Goal: Task Accomplishment & Management: Complete application form

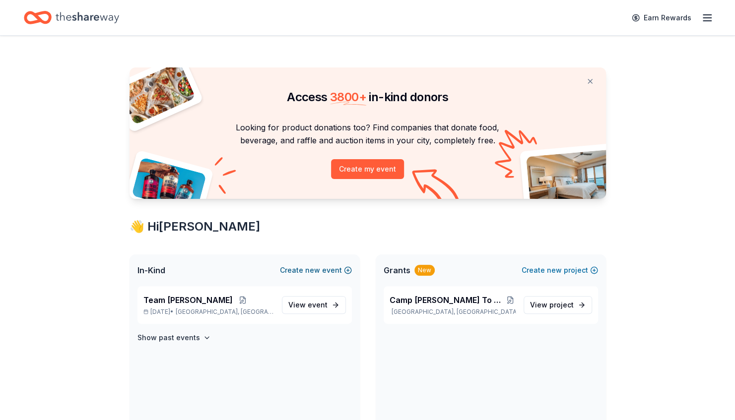
click at [310, 268] on span "new" at bounding box center [312, 271] width 15 height 12
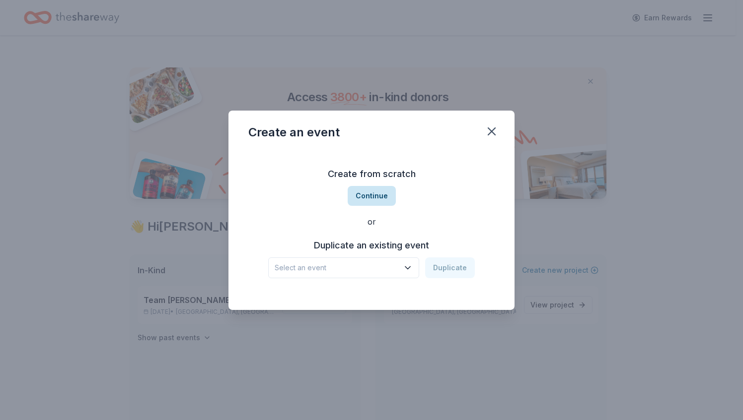
click at [385, 202] on button "Continue" at bounding box center [371, 196] width 48 height 20
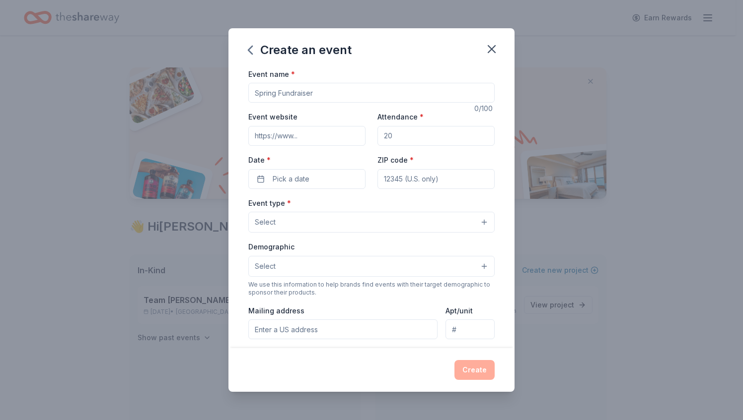
click at [318, 96] on input "Event name *" at bounding box center [371, 93] width 246 height 20
click at [318, 96] on input "Vo" at bounding box center [371, 93] width 246 height 20
type input "Volunteer Event"
click at [294, 174] on span "Pick a date" at bounding box center [290, 179] width 37 height 12
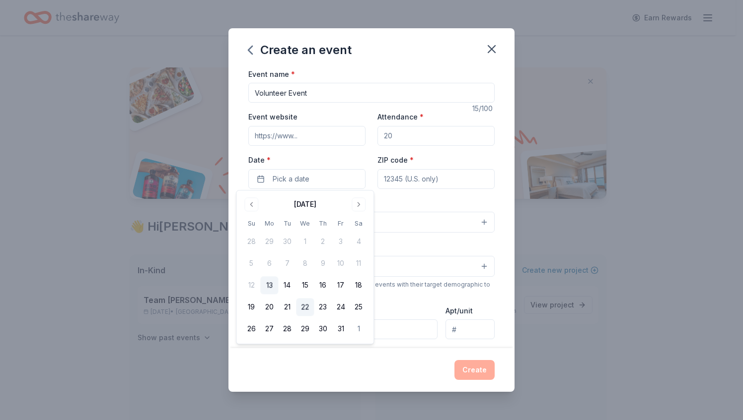
click at [308, 308] on button "22" at bounding box center [305, 308] width 18 height 18
click at [473, 284] on div "We use this information to help brands find events with their target demographi…" at bounding box center [371, 289] width 246 height 16
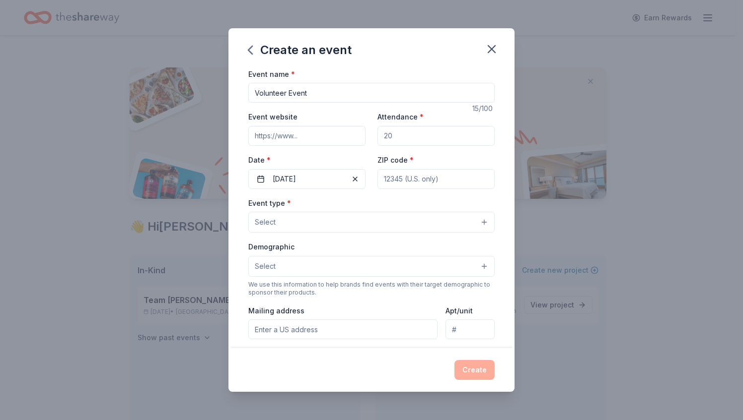
click at [315, 216] on button "Select" at bounding box center [371, 222] width 246 height 21
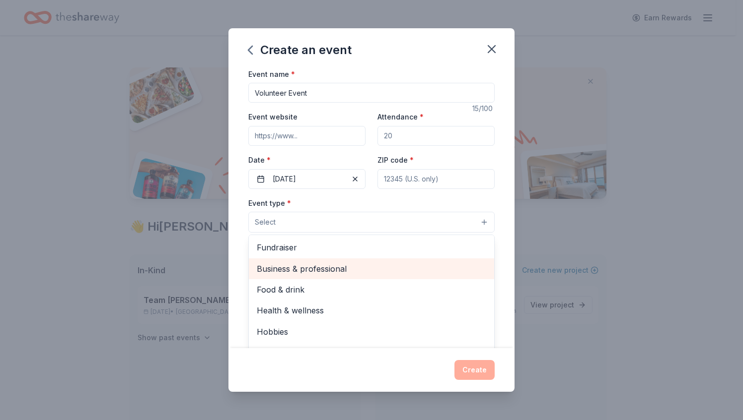
click at [271, 267] on span "Business & professional" at bounding box center [371, 269] width 229 height 13
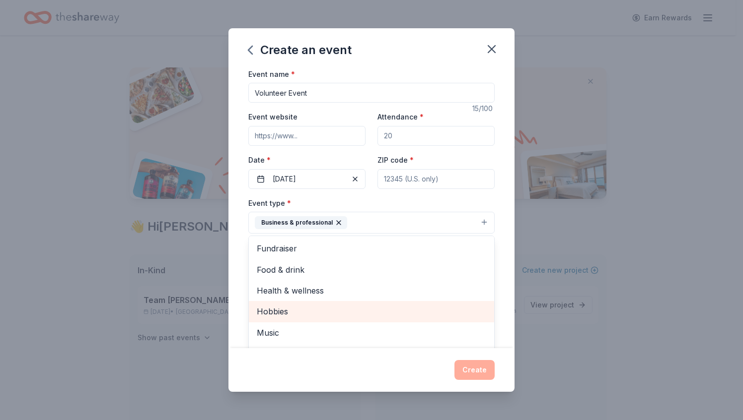
scroll to position [11, 0]
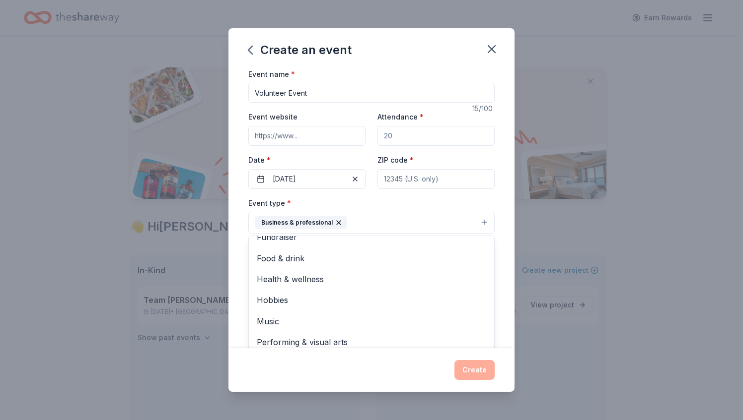
click at [443, 201] on div "Event type * Business & professional Fundraiser Food & drink Health & wellness …" at bounding box center [371, 215] width 246 height 37
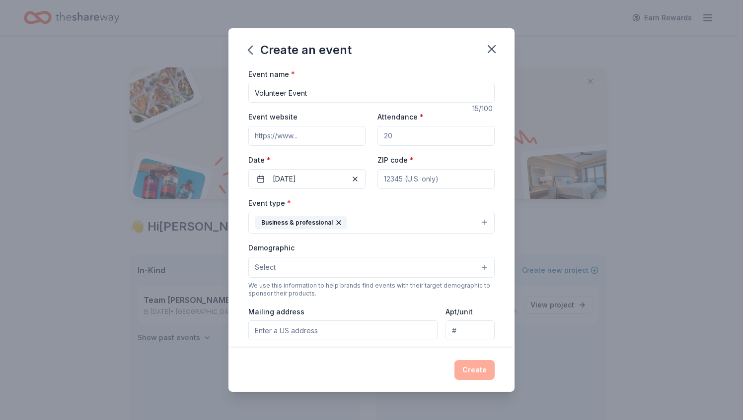
click at [404, 179] on input "ZIP code *" at bounding box center [435, 179] width 117 height 20
type input "98274"
click at [368, 231] on button "Business & professional" at bounding box center [371, 223] width 246 height 22
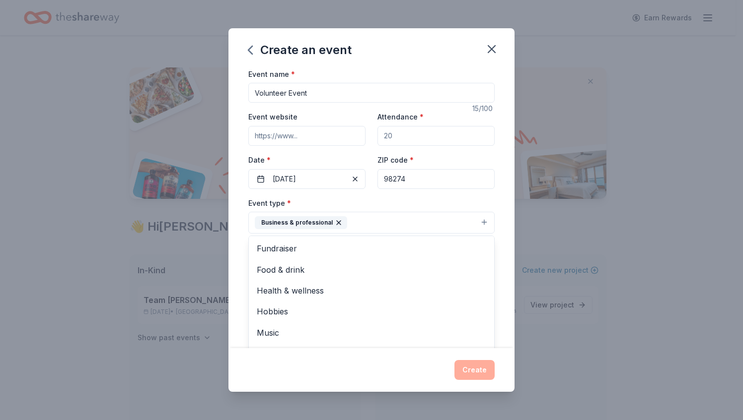
drag, startPoint x: 390, startPoint y: 135, endPoint x: 367, endPoint y: 135, distance: 22.9
click at [367, 135] on div "Event name * Volunteer Event 15 /100 Event website Attendance * Date * 10/22/20…" at bounding box center [371, 298] width 246 height 460
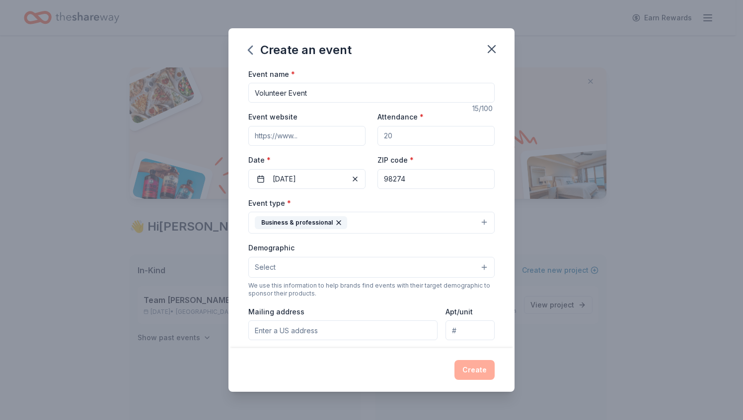
click at [392, 136] on input "Attendance *" at bounding box center [435, 136] width 117 height 20
type input "30"
click at [322, 264] on button "Select" at bounding box center [371, 267] width 246 height 21
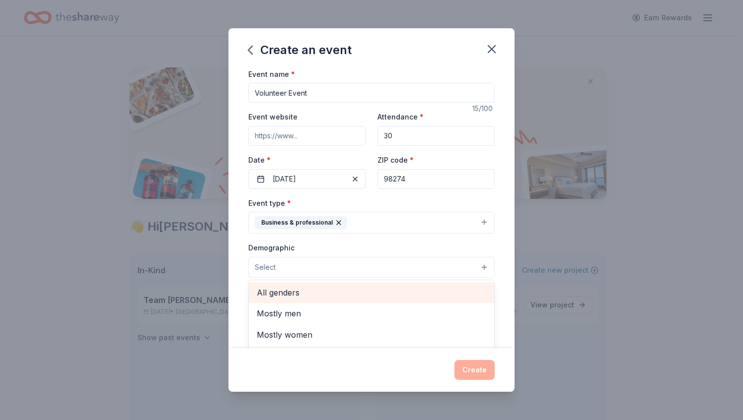
click at [289, 294] on span "All genders" at bounding box center [371, 292] width 229 height 13
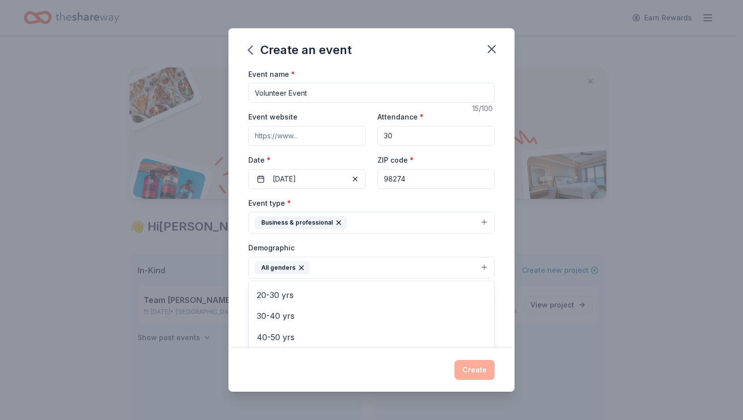
scroll to position [103, 0]
click at [282, 299] on span "20-30 yrs" at bounding box center [371, 295] width 229 height 13
click at [281, 292] on span "30-40 yrs" at bounding box center [371, 295] width 229 height 13
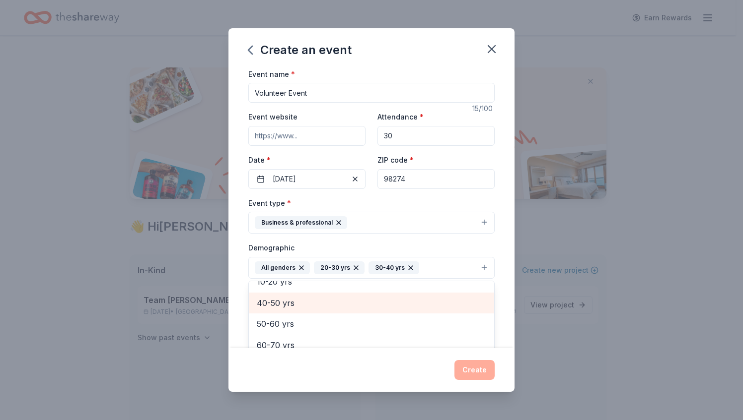
click at [279, 303] on span "40-50 yrs" at bounding box center [371, 303] width 229 height 13
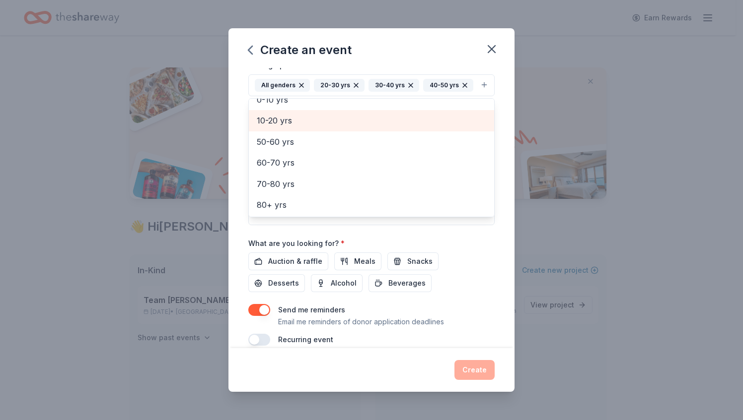
scroll to position [193, 0]
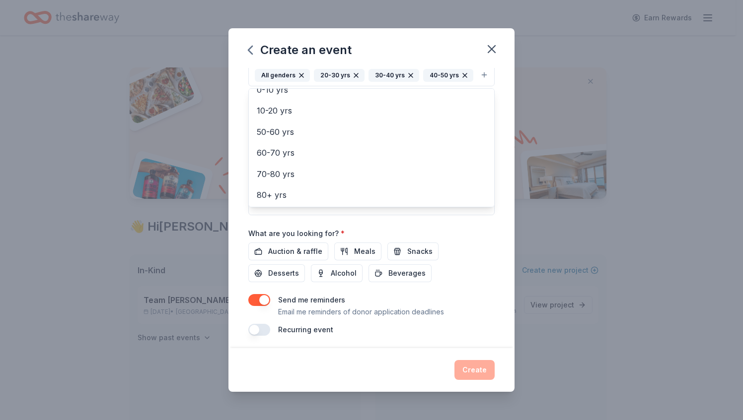
click at [355, 245] on div "Event name * Volunteer Event 15 /100 Event website Attendance * 30 Date * 10/22…" at bounding box center [371, 105] width 246 height 461
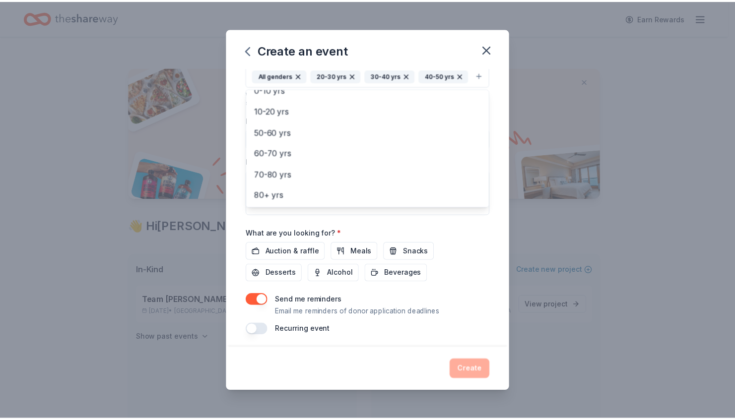
scroll to position [188, 0]
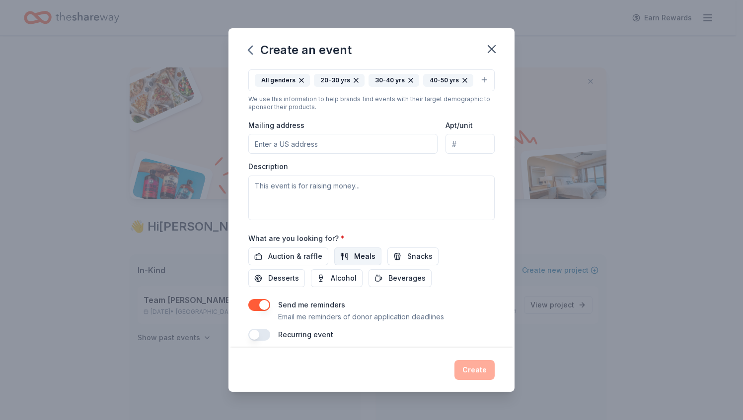
click at [354, 252] on span "Meals" at bounding box center [364, 257] width 21 height 12
click at [476, 370] on button "Create" at bounding box center [474, 370] width 40 height 20
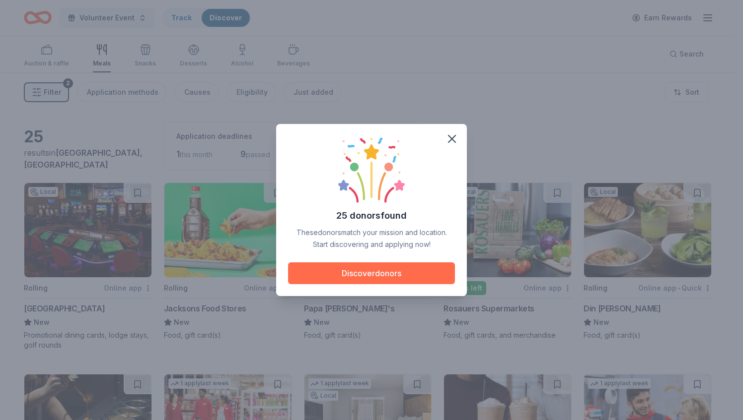
click at [365, 277] on button "Discover donors" at bounding box center [371, 274] width 167 height 22
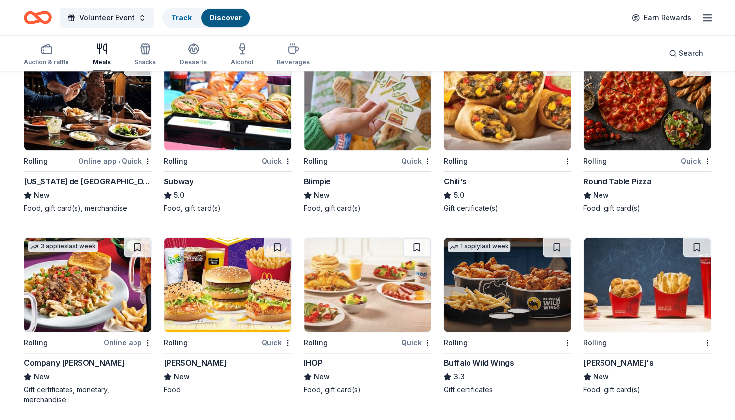
scroll to position [510, 0]
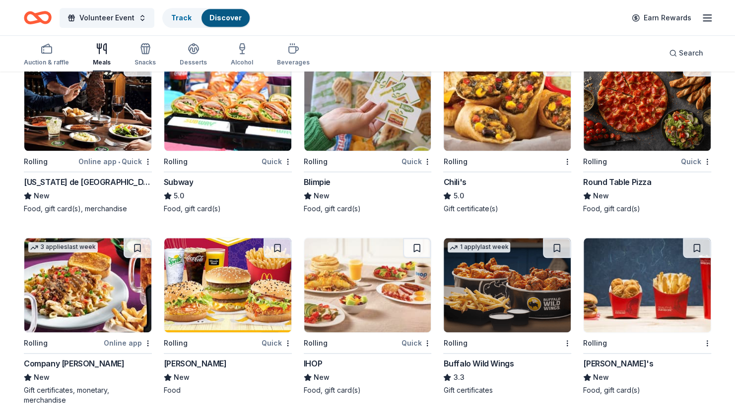
click at [211, 180] on div "Subway" at bounding box center [228, 182] width 128 height 12
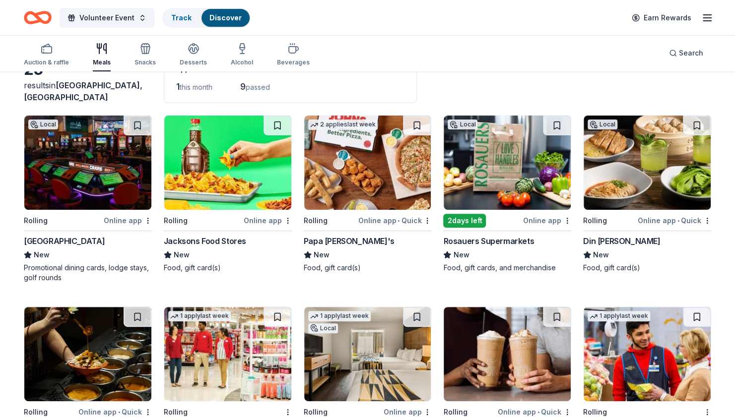
scroll to position [49, 0]
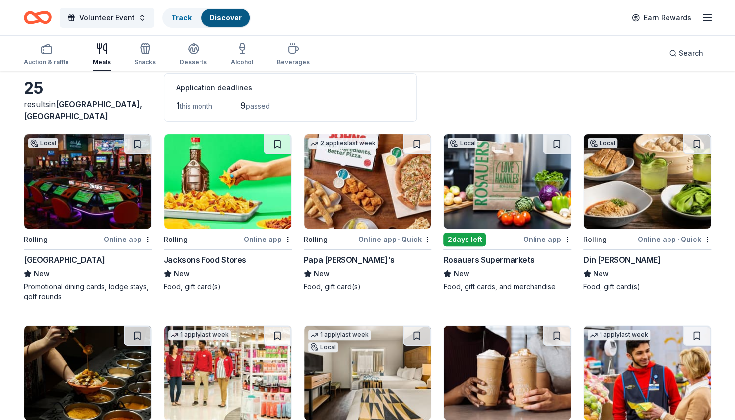
click at [330, 262] on div "Papa John's" at bounding box center [349, 260] width 91 height 12
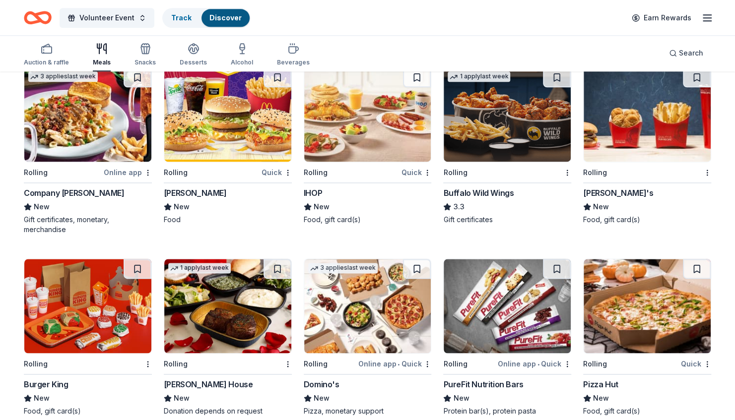
scroll to position [695, 0]
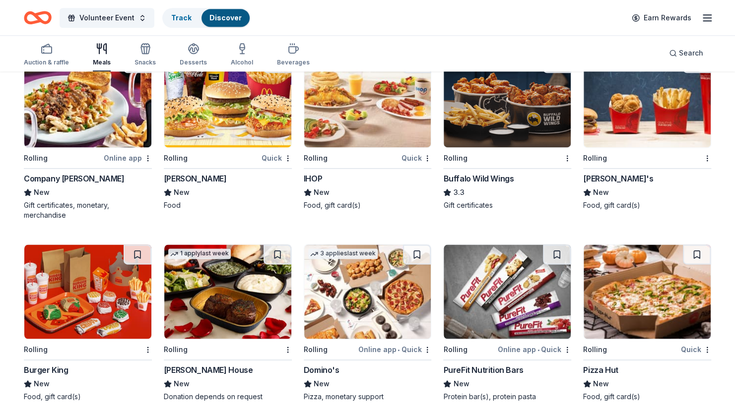
click at [490, 370] on div "PureFit Nutrition Bars" at bounding box center [483, 370] width 80 height 12
click at [46, 59] on div "Auction & raffle" at bounding box center [46, 63] width 45 height 8
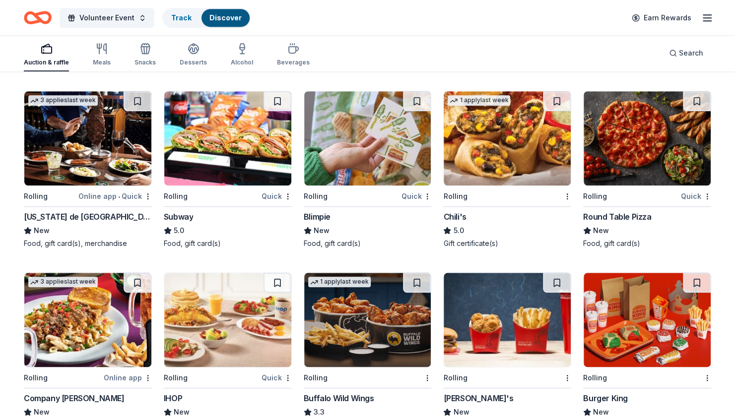
scroll to position [474, 0]
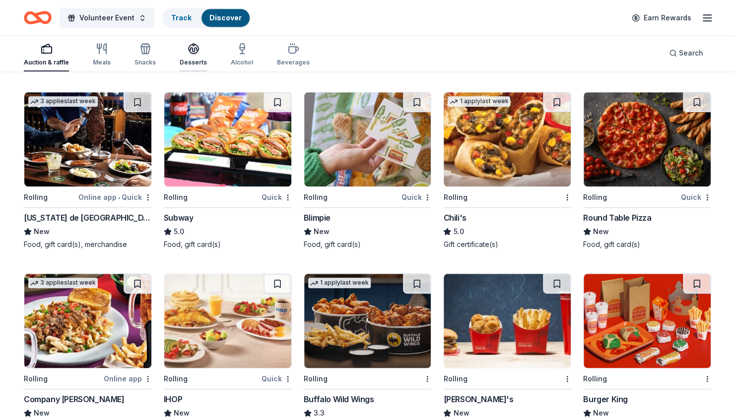
click at [196, 54] on icon "button" at bounding box center [194, 49] width 12 height 12
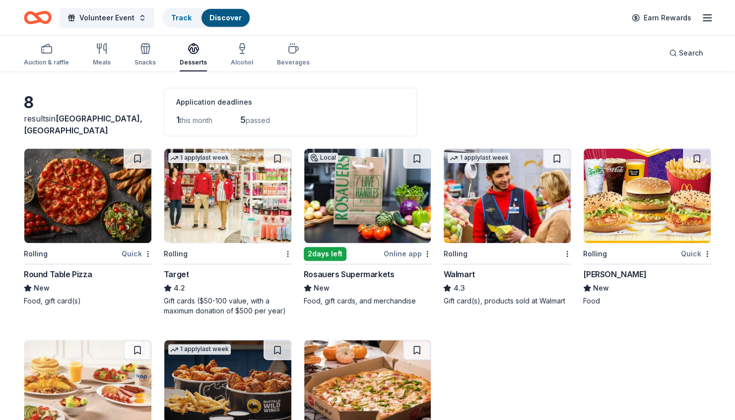
scroll to position [131, 0]
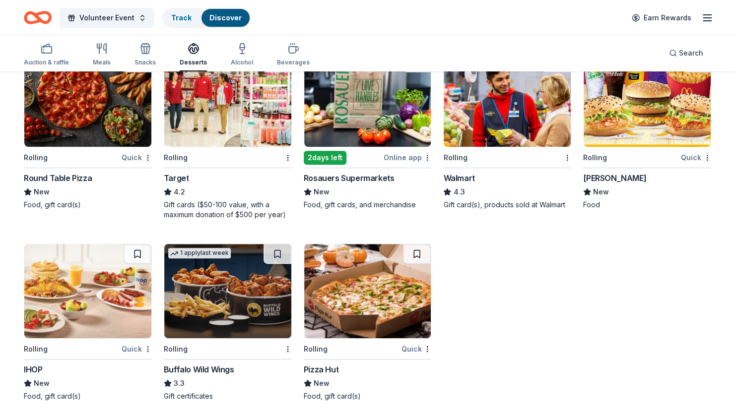
click at [37, 14] on icon "Home" at bounding box center [42, 17] width 15 height 10
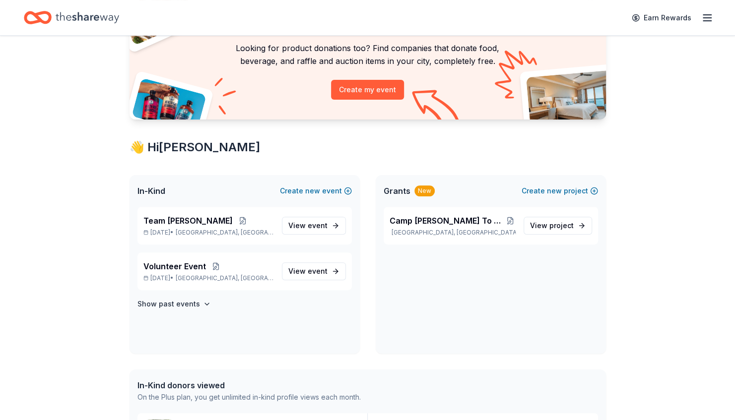
scroll to position [79, 0]
click at [543, 226] on span "View project" at bounding box center [552, 226] width 44 height 12
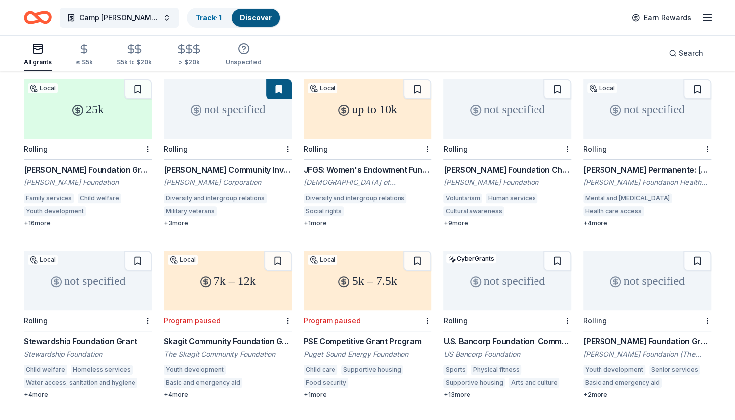
scroll to position [97, 0]
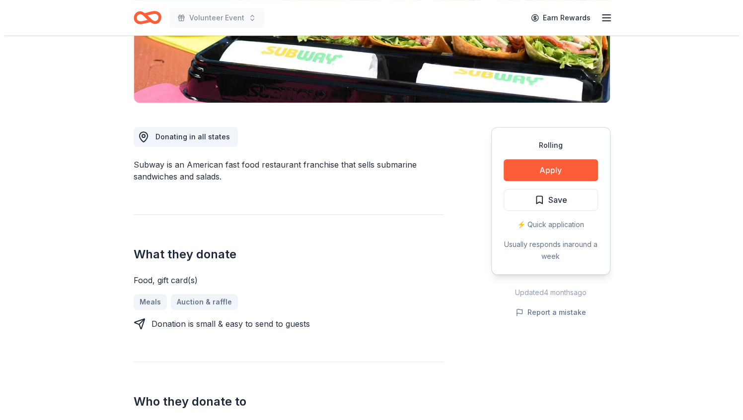
scroll to position [198, 0]
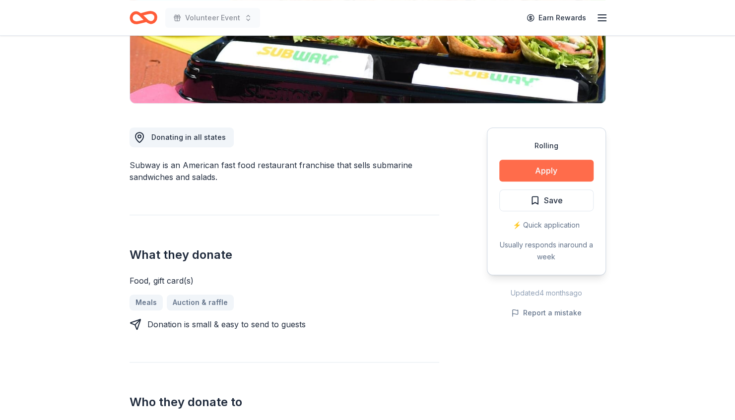
click at [538, 166] on button "Apply" at bounding box center [546, 171] width 94 height 22
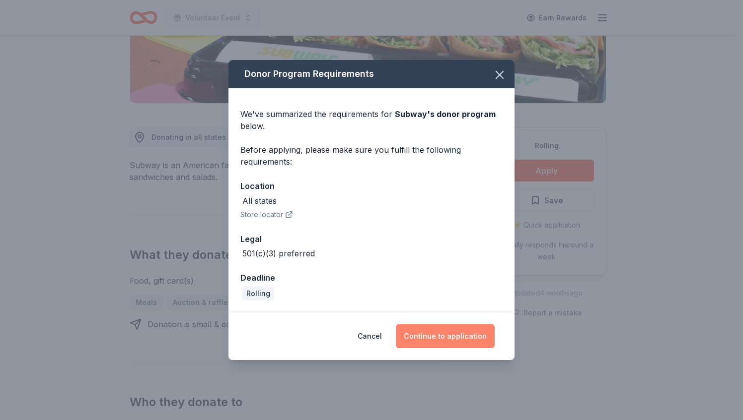
click at [452, 339] on button "Continue to application" at bounding box center [445, 337] width 99 height 24
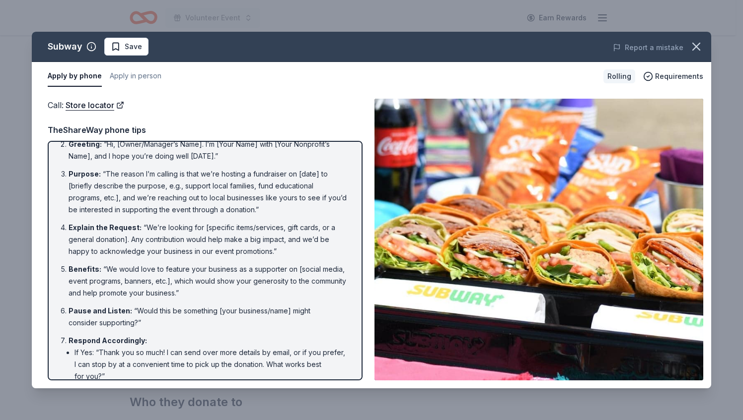
scroll to position [0, 0]
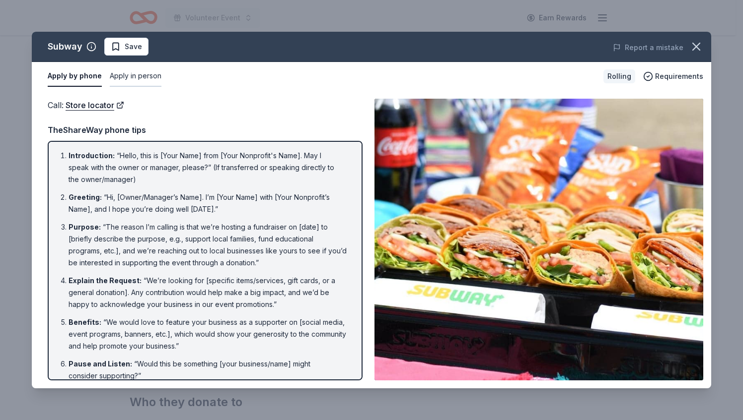
click at [135, 73] on button "Apply in person" at bounding box center [136, 76] width 52 height 21
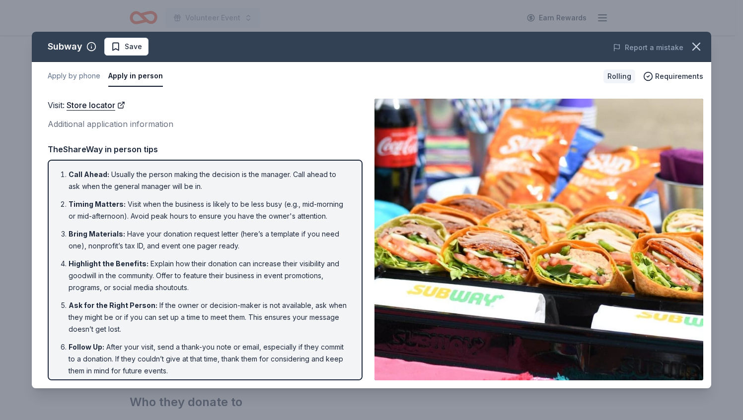
scroll to position [17, 0]
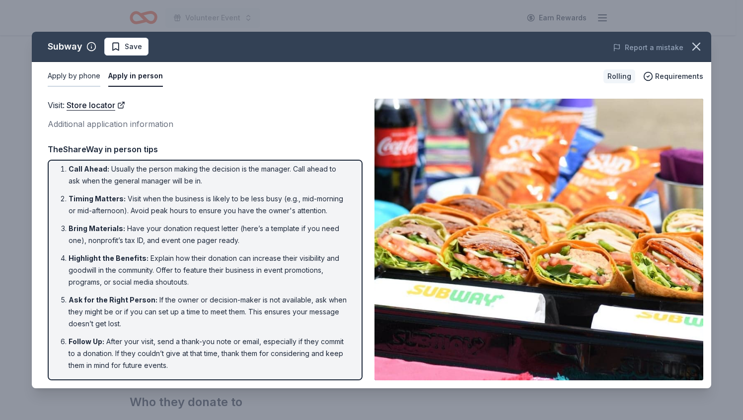
click at [72, 74] on button "Apply by phone" at bounding box center [74, 76] width 53 height 21
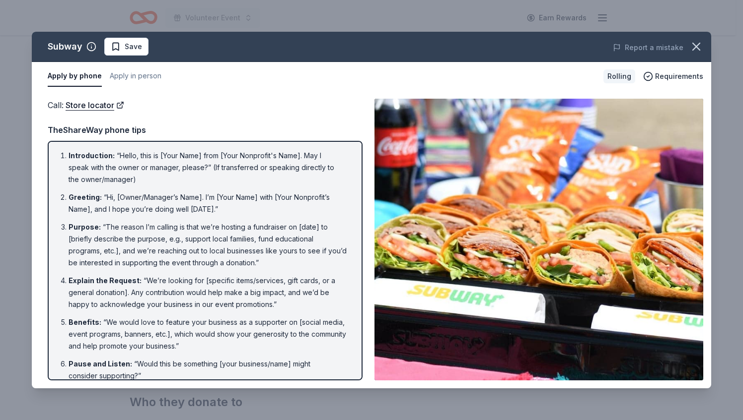
scroll to position [12, 0]
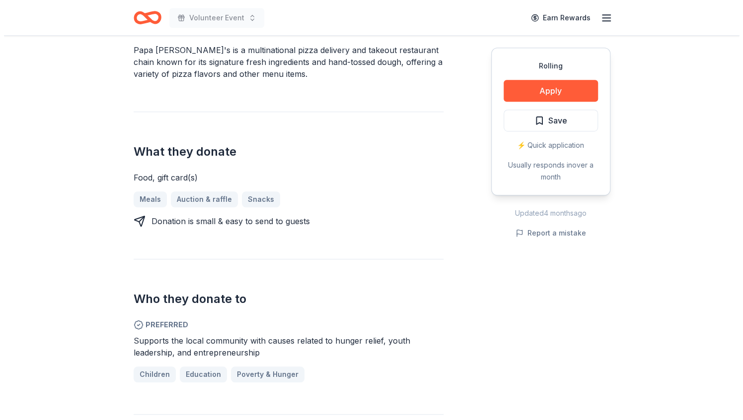
scroll to position [315, 0]
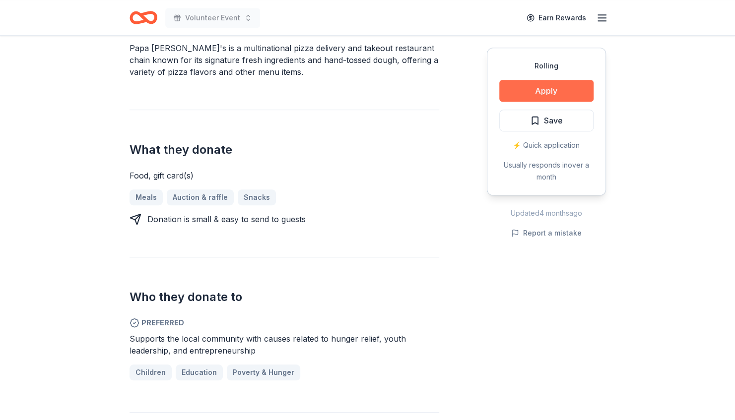
click at [539, 86] on button "Apply" at bounding box center [546, 91] width 94 height 22
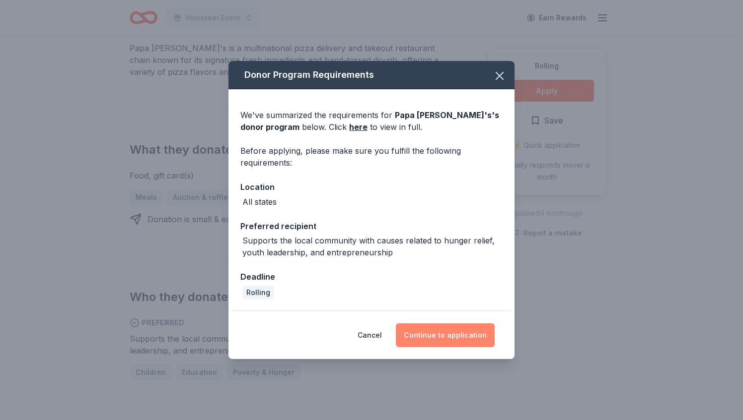
click at [437, 333] on button "Continue to application" at bounding box center [445, 336] width 99 height 24
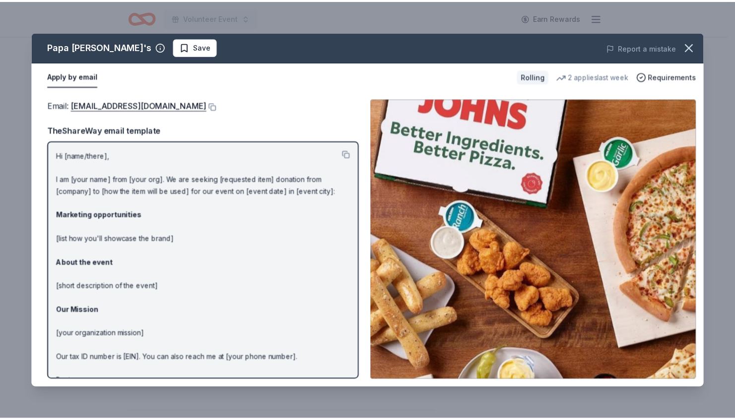
scroll to position [28, 0]
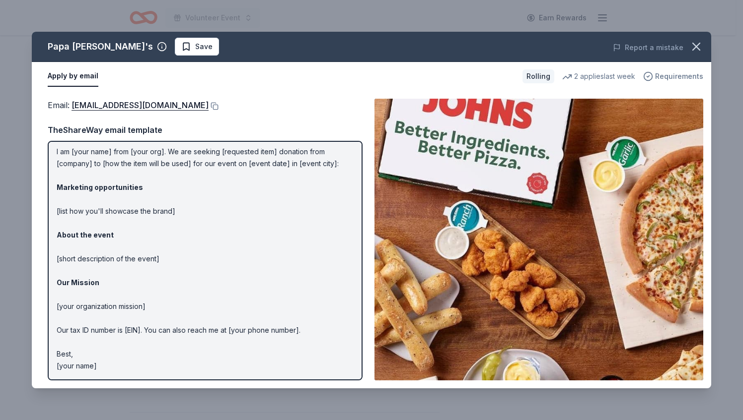
click at [674, 78] on span "Requirements" at bounding box center [679, 76] width 48 height 12
click at [698, 46] on icon "button" at bounding box center [696, 47] width 14 height 14
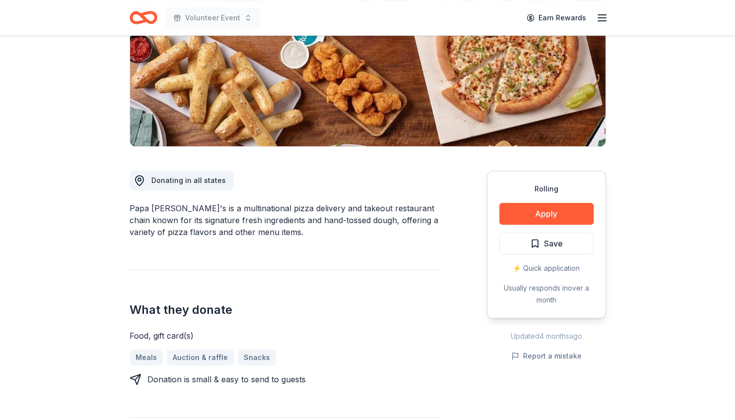
scroll to position [0, 0]
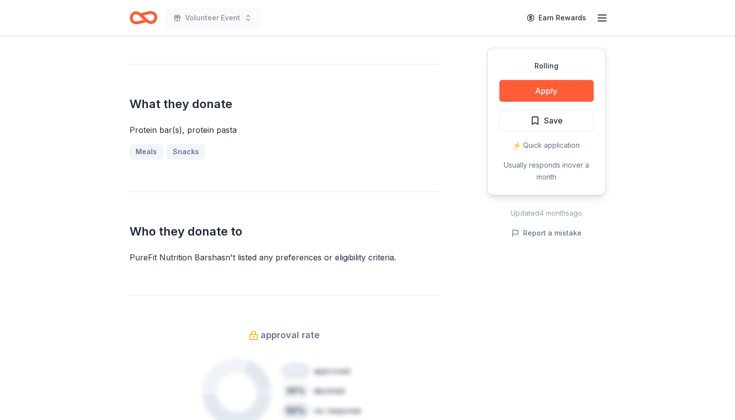
scroll to position [224, 0]
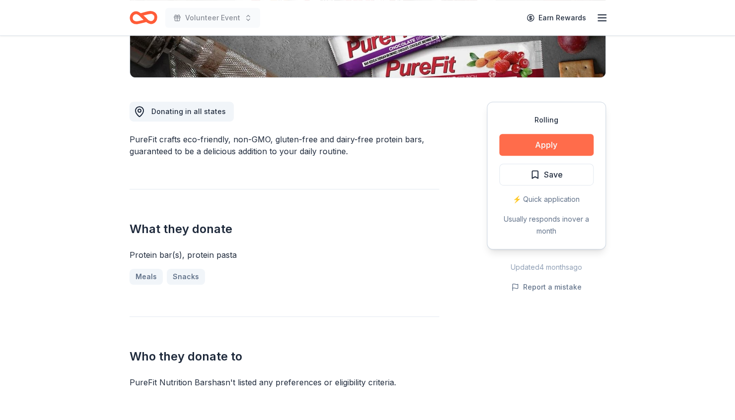
click at [545, 146] on button "Apply" at bounding box center [546, 145] width 94 height 22
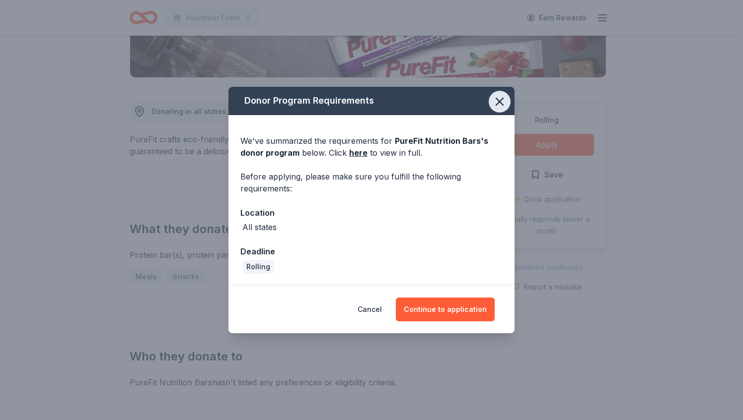
click at [496, 101] on icon "button" at bounding box center [499, 102] width 14 height 14
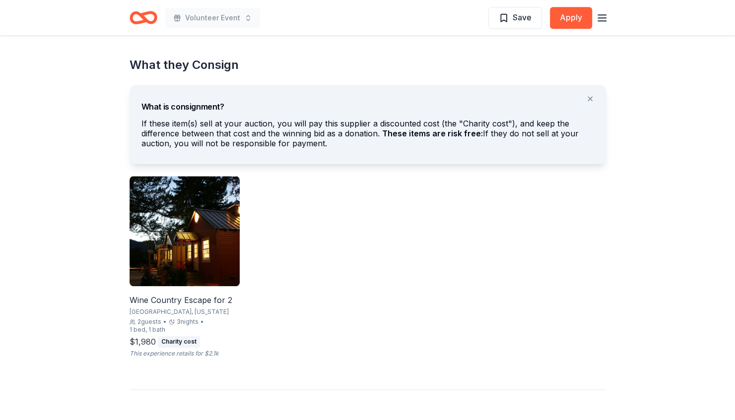
scroll to position [527, 0]
